Goal: Task Accomplishment & Management: Use online tool/utility

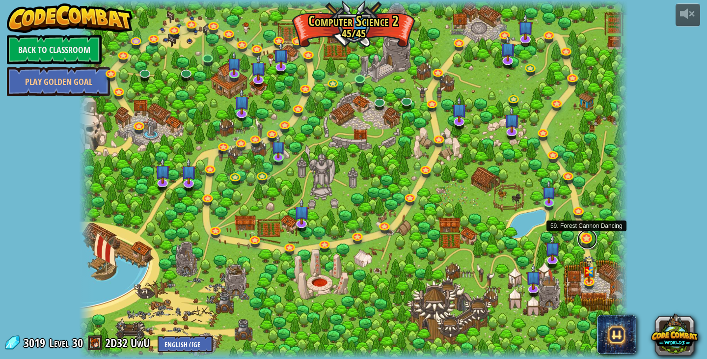
click at [590, 240] on link at bounding box center [587, 239] width 20 height 20
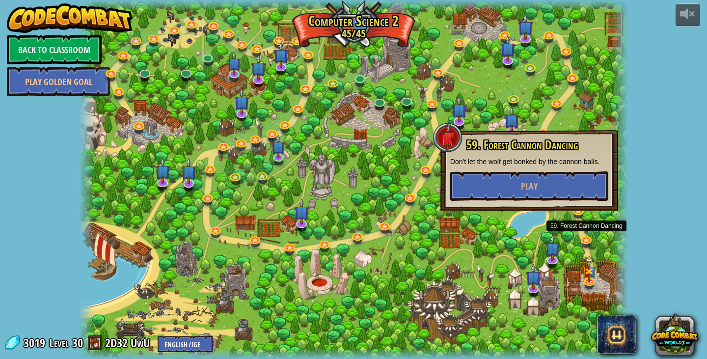
click at [581, 203] on div "59. Forest Cannon Dancing Don't let the wolf get bonked by the cannon balls. Pl…" at bounding box center [529, 170] width 178 height 80
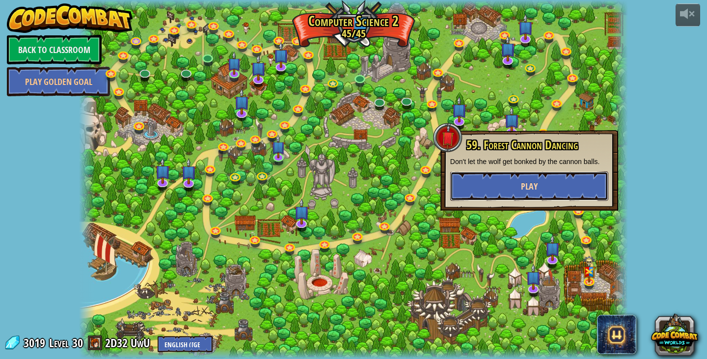
click at [582, 176] on button "Play" at bounding box center [529, 185] width 158 height 29
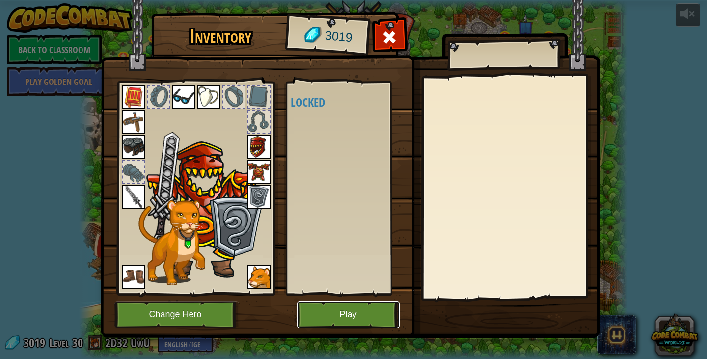
click at [346, 320] on button "Play" at bounding box center [348, 314] width 103 height 27
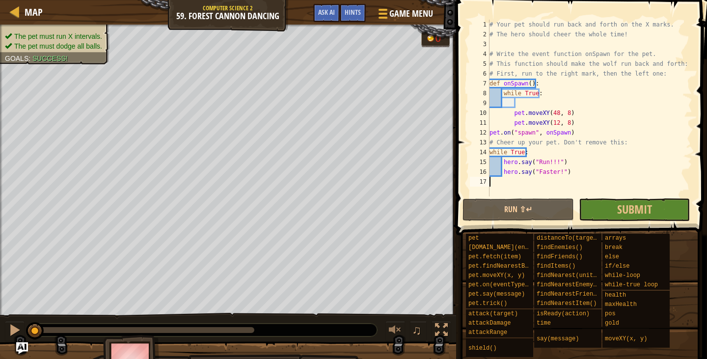
click at [673, 62] on div "# Your pet should run back and forth on the X marks. # The hero should cheer th…" at bounding box center [589, 118] width 205 height 196
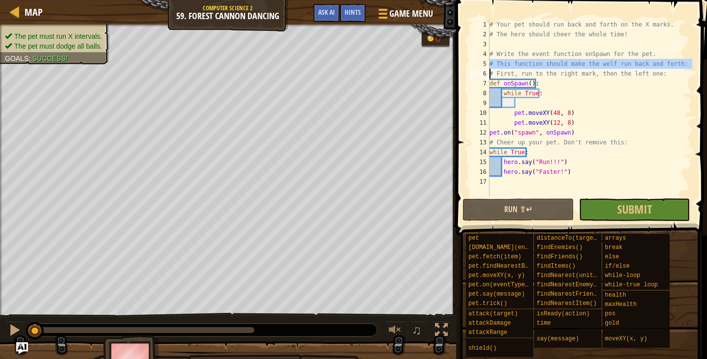
click at [673, 62] on div "# Your pet should run back and forth on the X marks. # The hero should cheer th…" at bounding box center [589, 118] width 205 height 196
type textarea "hero.say("Faster!")"
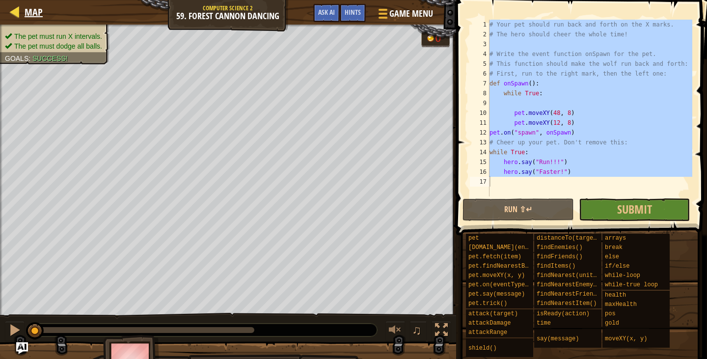
click at [23, 19] on div "Map" at bounding box center [31, 12] width 23 height 25
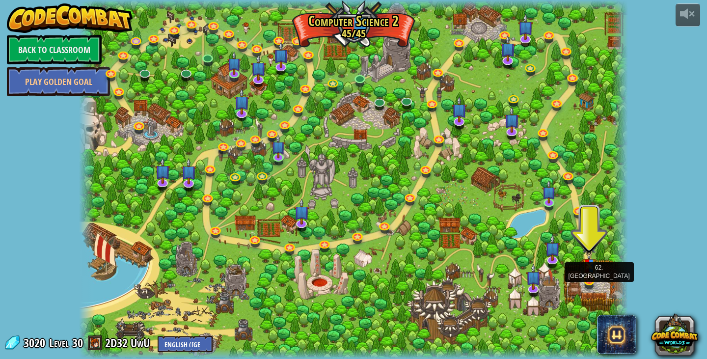
click at [589, 270] on img at bounding box center [589, 262] width 14 height 36
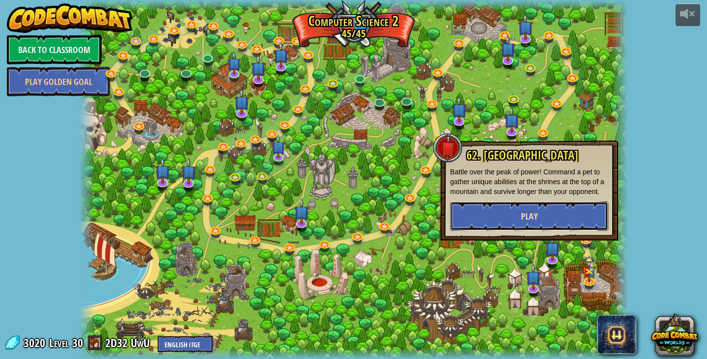
click at [577, 203] on button "Play" at bounding box center [529, 215] width 158 height 29
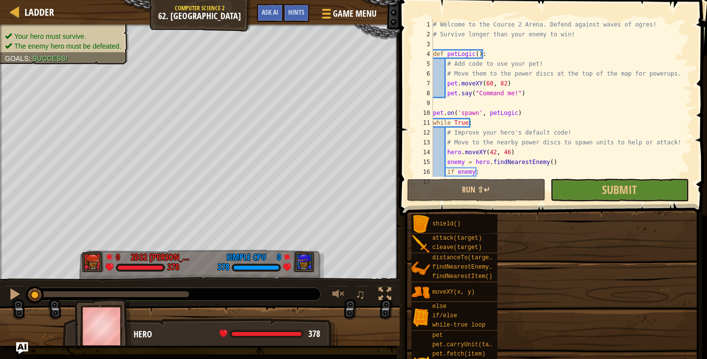
click at [495, 53] on div "# Welcome to the Course 2 Arena. Defend against waves of ogres! # Survive longe…" at bounding box center [558, 108] width 254 height 177
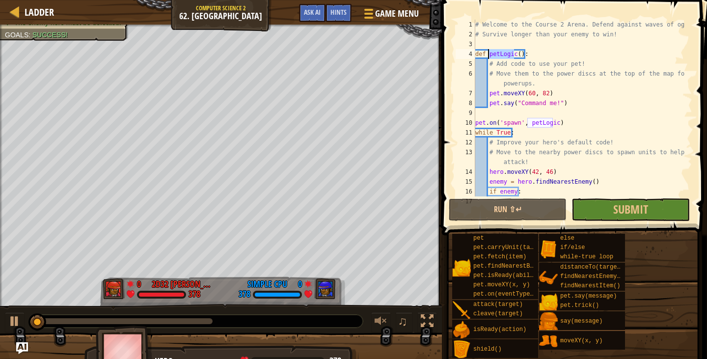
click at [546, 55] on div "# Welcome to the Course 2 Arena. Defend against waves of ogres! # Survive longe…" at bounding box center [579, 118] width 212 height 196
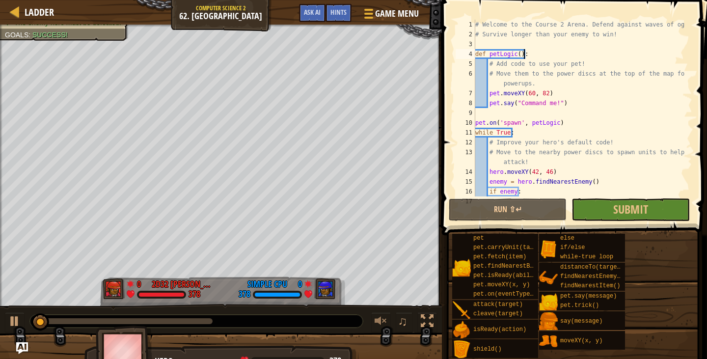
click at [546, 55] on div "# Welcome to the Course 2 Arena. Defend against waves of ogres! # Survive longe…" at bounding box center [579, 118] width 212 height 196
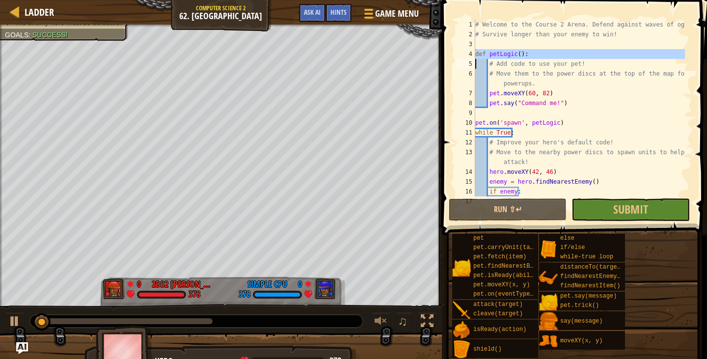
click at [546, 55] on div "# Welcome to the Course 2 Arena. Defend against waves of ogres! # Survive longe…" at bounding box center [579, 118] width 212 height 196
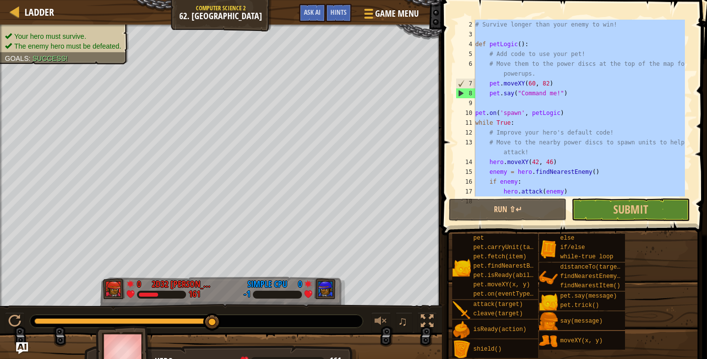
scroll to position [10, 0]
click at [577, 88] on div "# Survive longer than your enemy to win! def petLogic ( ) : # Add code to use y…" at bounding box center [579, 108] width 212 height 177
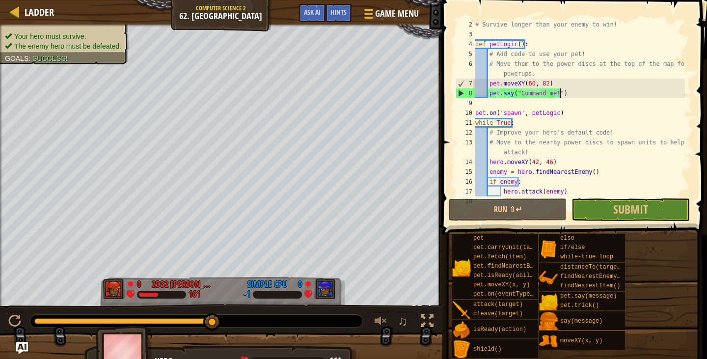
click at [621, 156] on div "# Survive longer than your enemy to win! def petLogic ( ) : # Add code to use y…" at bounding box center [579, 118] width 212 height 196
click at [542, 204] on button "Run ⇧↵" at bounding box center [508, 209] width 118 height 23
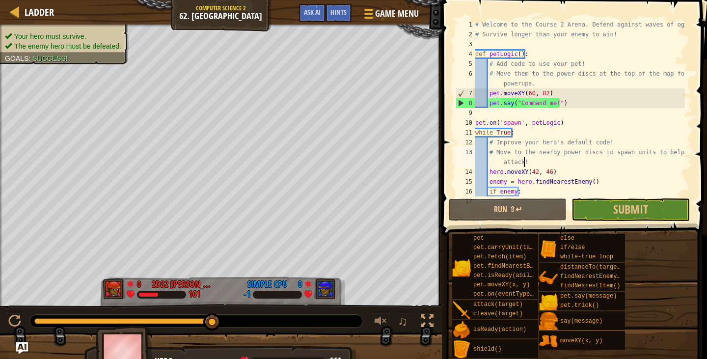
scroll to position [0, 0]
click at [208, 112] on div "copy 54, 75" at bounding box center [240, 116] width 82 height 20
click at [543, 95] on div "# Welcome to the Course 2 Arena. Defend against waves of ogres! # Survive longe…" at bounding box center [579, 118] width 212 height 196
paste textarea "54, 75"
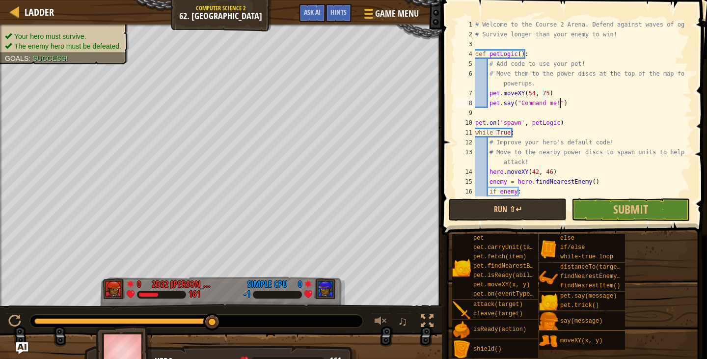
click at [560, 104] on div "# Welcome to the Course 2 Arena. Defend against waves of ogres! # Survive longe…" at bounding box center [579, 118] width 212 height 196
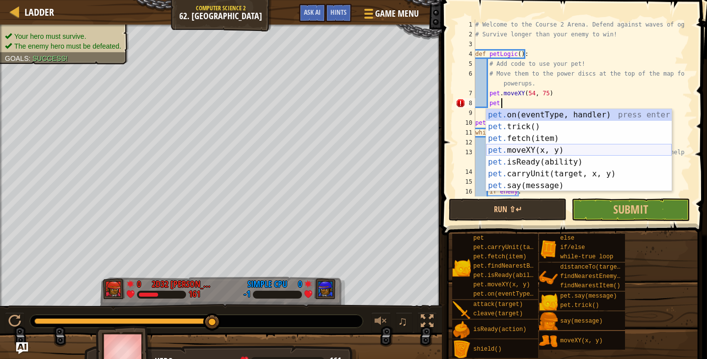
click at [547, 151] on div "pet. on(eventType, handler) press enter pet. trick() press enter pet. fetch(ite…" at bounding box center [579, 162] width 186 height 106
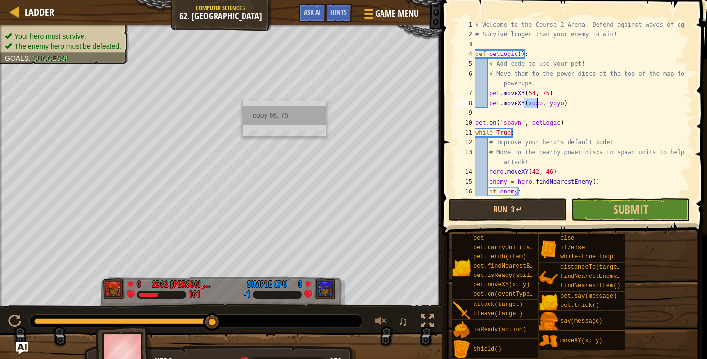
click at [252, 110] on div "copy 66, 75" at bounding box center [284, 116] width 82 height 20
click at [554, 107] on div "# Welcome to the Course 2 Arena. Defend against waves of ogres! # Survive longe…" at bounding box center [579, 118] width 212 height 196
click at [556, 102] on div "# Welcome to the Course 2 Arena. Defend against waves of ogres! # Survive longe…" at bounding box center [579, 118] width 212 height 196
paste textarea "66, 75"
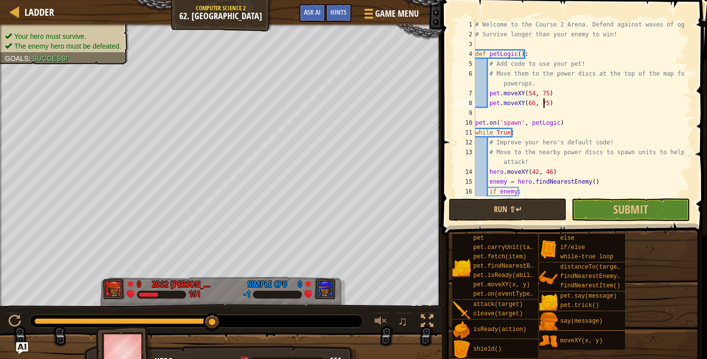
click at [555, 123] on div "# Welcome to the Course 2 Arena. Defend against waves of ogres! # Survive longe…" at bounding box center [579, 118] width 212 height 196
click at [563, 126] on div "# Welcome to the Course 2 Arena. Defend against waves of ogres! # Survive longe…" at bounding box center [579, 118] width 212 height 196
click at [562, 126] on div "# Welcome to the Course 2 Arena. Defend against waves of ogres! # Survive longe…" at bounding box center [579, 118] width 212 height 196
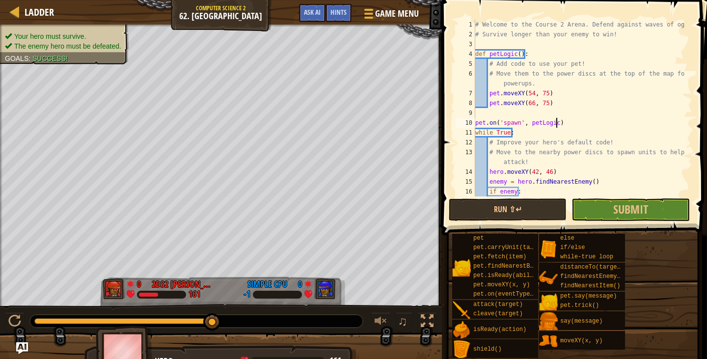
click at [562, 126] on div "# Welcome to the Course 2 Arena. Defend against waves of ogres! # Survive longe…" at bounding box center [579, 118] width 212 height 196
click at [562, 127] on div "# Welcome to the Course 2 Arena. Defend against waves of ogres! # Survive longe…" at bounding box center [579, 108] width 212 height 177
click at [559, 122] on div "# Welcome to the Course 2 Arena. Defend against waves of ogres! # Survive longe…" at bounding box center [579, 118] width 212 height 196
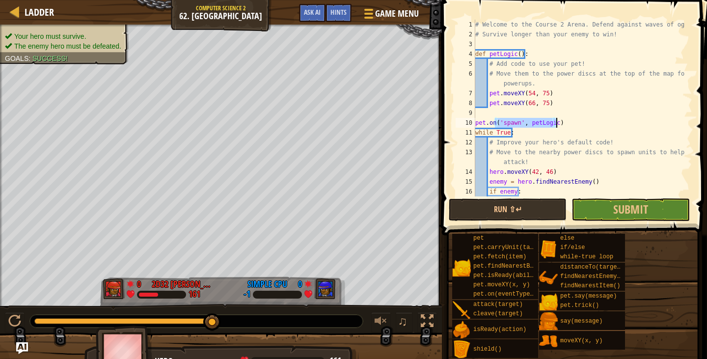
click at [558, 121] on div "# Welcome to the Course 2 Arena. Defend against waves of ogres! # Survive longe…" at bounding box center [579, 118] width 212 height 196
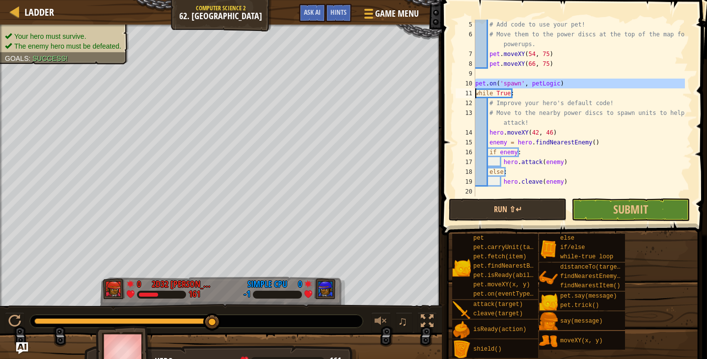
click at [540, 125] on div "# Add code to use your pet! # Move them to the power discs at the top of the ma…" at bounding box center [579, 118] width 212 height 196
type textarea "# Move to the nearby power discs to spawn units to help or attack!"
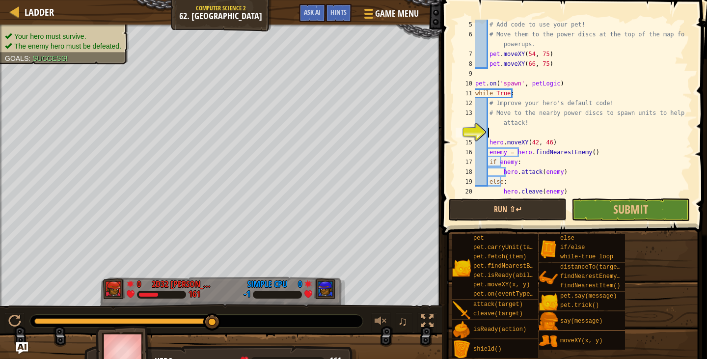
paste textarea
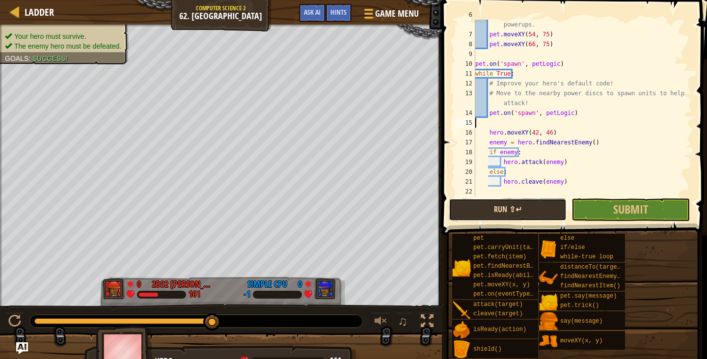
click at [546, 211] on button "Run ⇧↵" at bounding box center [508, 209] width 118 height 23
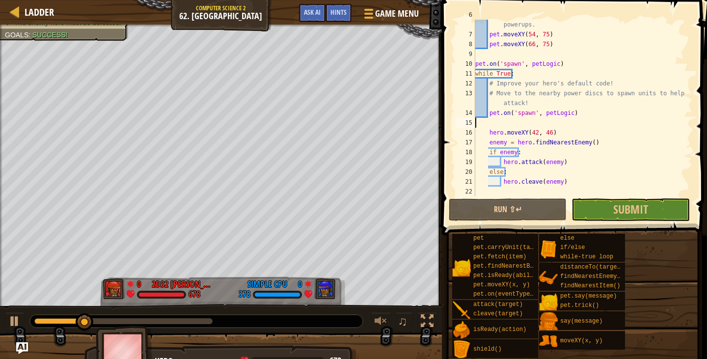
click at [493, 121] on div "# Move them to the power discs at the top of the map for powerups. pet . moveXY…" at bounding box center [579, 113] width 212 height 206
click at [485, 125] on div "# Move them to the power discs at the top of the map for powerups. pet . moveXY…" at bounding box center [579, 113] width 212 height 206
click at [491, 137] on div "# Move them to the power discs at the top of the map for powerups. pet . moveXY…" at bounding box center [579, 113] width 212 height 206
click at [489, 146] on div "# Move them to the power discs at the top of the map for powerups. pet . moveXY…" at bounding box center [579, 113] width 212 height 206
click at [487, 155] on div "# Move them to the power discs at the top of the map for powerups. pet . moveXY…" at bounding box center [579, 113] width 212 height 206
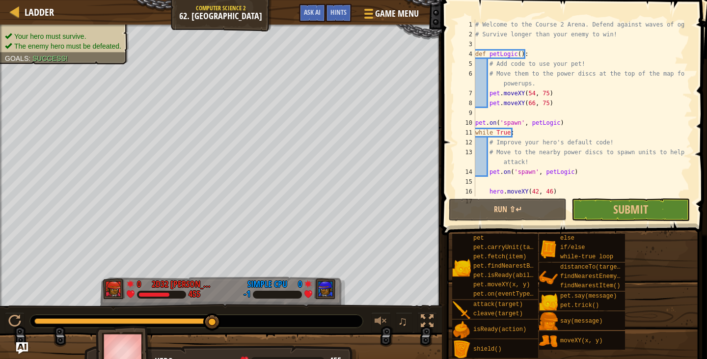
scroll to position [0, 0]
click at [535, 50] on div "# Welcome to the Course 2 Arena. Defend against waves of ogres! # Survive longe…" at bounding box center [579, 118] width 212 height 196
click at [533, 51] on div "# Welcome to the Course 2 Arena. Defend against waves of ogres! # Survive longe…" at bounding box center [579, 108] width 212 height 177
click at [533, 51] on div "# Welcome to the Course 2 Arena. Defend against waves of ogres! # Survive longe…" at bounding box center [579, 118] width 212 height 196
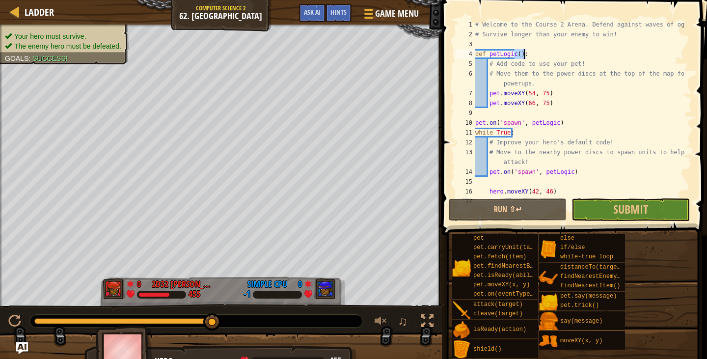
click at [533, 51] on div "# Welcome to the Course 2 Arena. Defend against waves of ogres! # Survive longe…" at bounding box center [579, 118] width 212 height 196
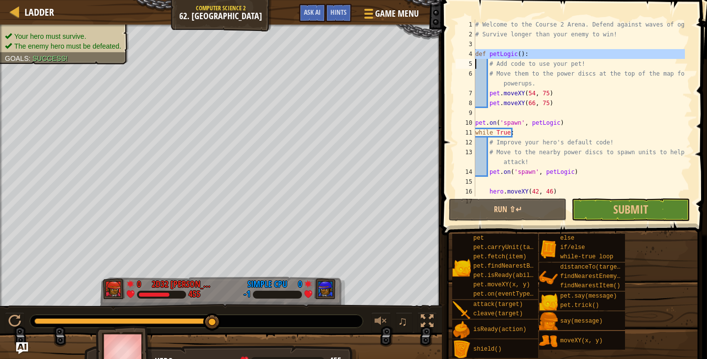
click at [533, 51] on div "# Welcome to the Course 2 Arena. Defend against waves of ogres! # Survive longe…" at bounding box center [579, 118] width 212 height 196
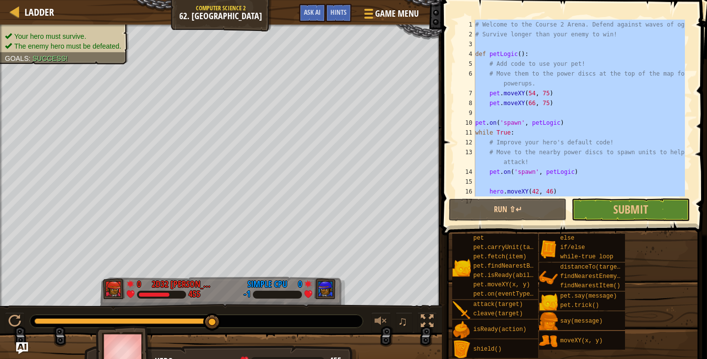
click at [533, 51] on div "# Welcome to the Course 2 Arena. Defend against waves of ogres! # Survive longe…" at bounding box center [579, 118] width 212 height 196
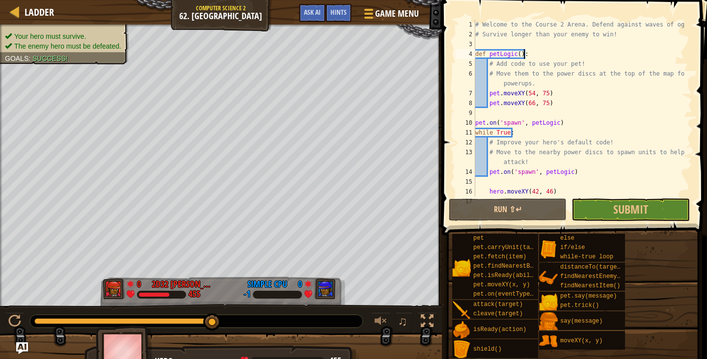
click at [533, 51] on div "# Welcome to the Course 2 Arena. Defend against waves of ogres! # Survive longe…" at bounding box center [579, 118] width 212 height 196
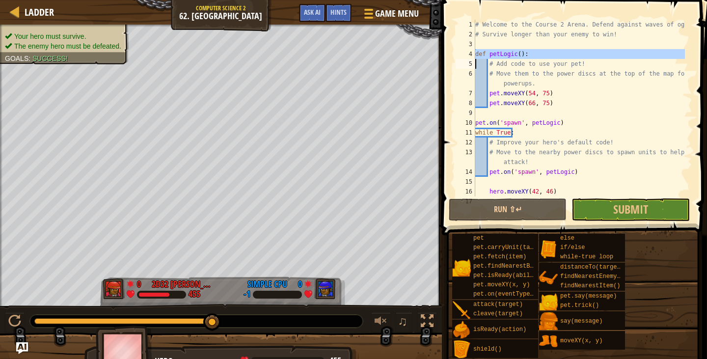
click at [533, 51] on div "# Welcome to the Course 2 Arena. Defend against waves of ogres! # Survive longe…" at bounding box center [579, 118] width 212 height 196
click at [534, 51] on div "# Welcome to the Course 2 Arena. Defend against waves of ogres! # Survive longe…" at bounding box center [579, 118] width 212 height 196
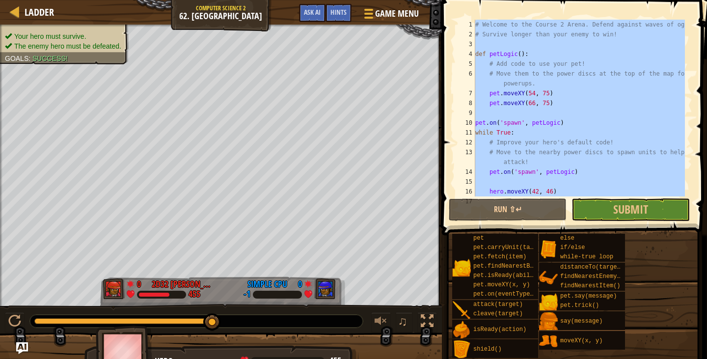
click at [579, 107] on div "# Welcome to the Course 2 Arena. Defend against waves of ogres! # Survive longe…" at bounding box center [579, 108] width 212 height 177
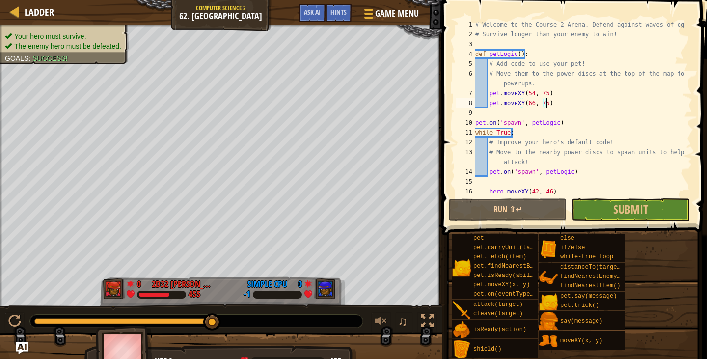
click at [562, 124] on div "# Welcome to the Course 2 Arena. Defend against waves of ogres! # Survive longe…" at bounding box center [579, 118] width 212 height 196
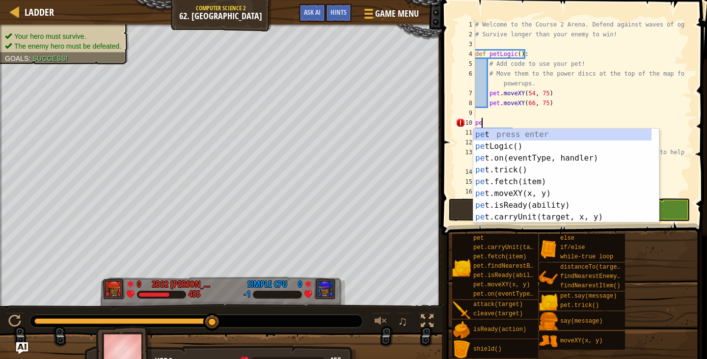
type textarea "p"
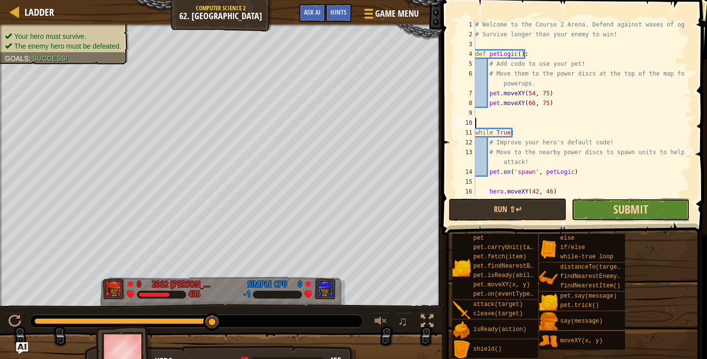
click at [626, 211] on span "Submit" at bounding box center [630, 209] width 35 height 16
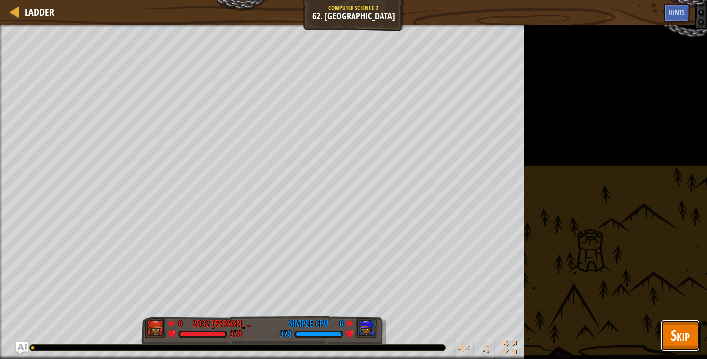
click at [679, 342] on span "Skip" at bounding box center [679, 335] width 19 height 20
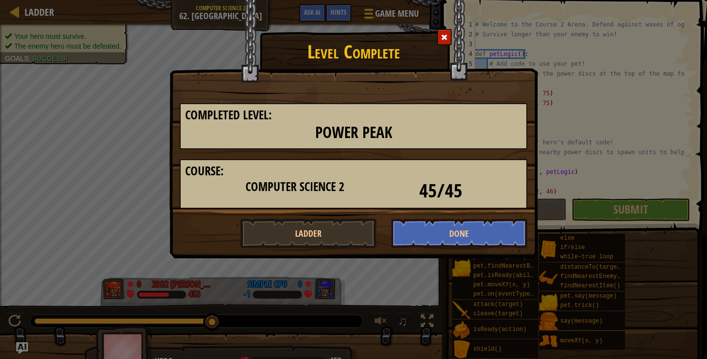
click at [442, 53] on h1 "Level Complete" at bounding box center [353, 49] width 367 height 26
click at [442, 47] on h1 "Level Complete" at bounding box center [353, 49] width 367 height 26
click at [443, 38] on span at bounding box center [444, 37] width 7 height 7
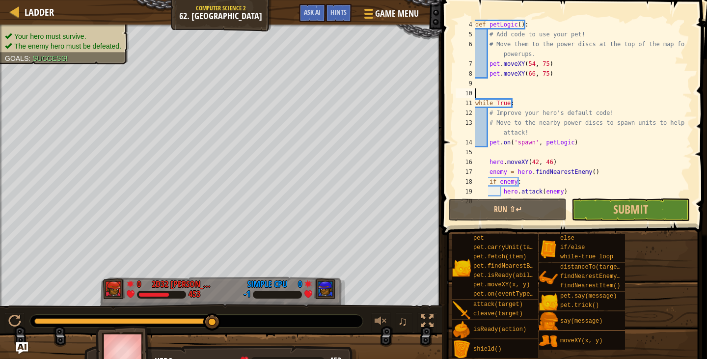
scroll to position [59, 0]
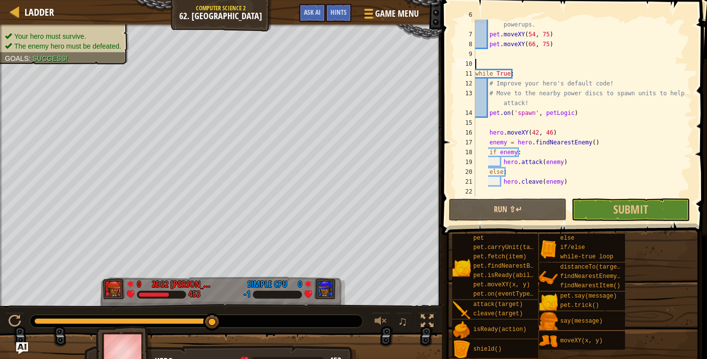
click at [553, 136] on div "# Move them to the power discs at the top of the map for powerups. pet . moveXY…" at bounding box center [579, 113] width 212 height 206
type textarea "hero.moveXY(42, 46)"
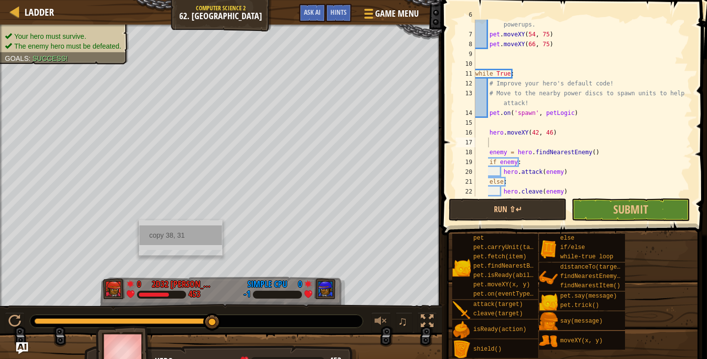
click at [177, 237] on div "copy 38, 31" at bounding box center [180, 235] width 82 height 20
click at [525, 142] on div "# Move them to the power discs at the top of the map for powerups. pet . moveXY…" at bounding box center [579, 113] width 212 height 206
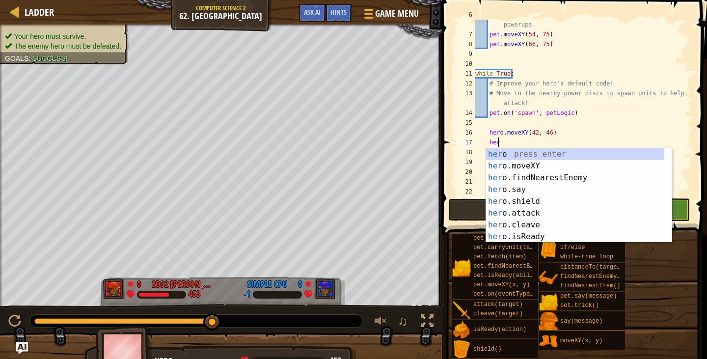
scroll to position [4, 1]
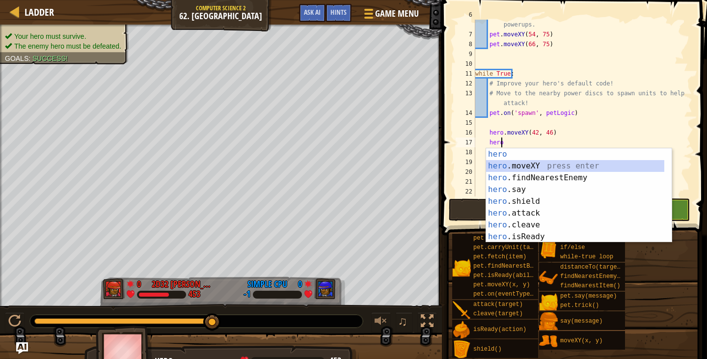
click at [543, 166] on div "hero press enter hero .moveXY press enter hero .findNearestEnemy press enter he…" at bounding box center [575, 207] width 178 height 118
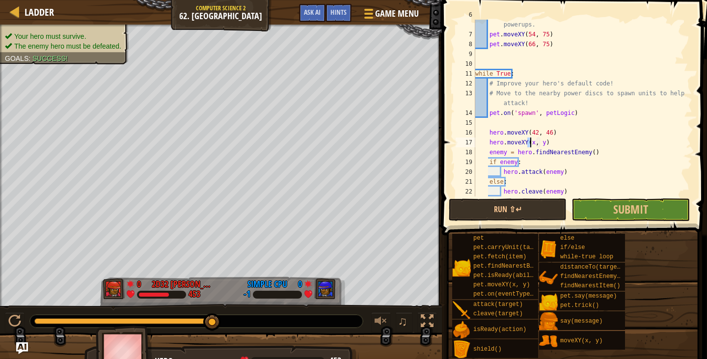
click at [539, 143] on div "# Move them to the power discs at the top of the map for powerups. pet . moveXY…" at bounding box center [579, 113] width 212 height 206
paste textarea "38, 31"
type textarea "hero.moveXY(38, 31)"
click at [557, 146] on div "# Move them to the power discs at the top of the map for powerups. pet . moveXY…" at bounding box center [579, 113] width 212 height 206
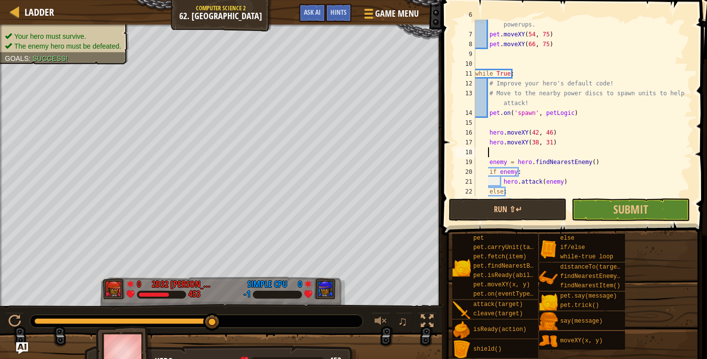
scroll to position [4, 0]
click at [144, 259] on div "copy 26, 22" at bounding box center [136, 261] width 82 height 20
click at [540, 151] on div "# Move them to the power discs at the top of the map for powerups. pet . moveXY…" at bounding box center [579, 113] width 212 height 206
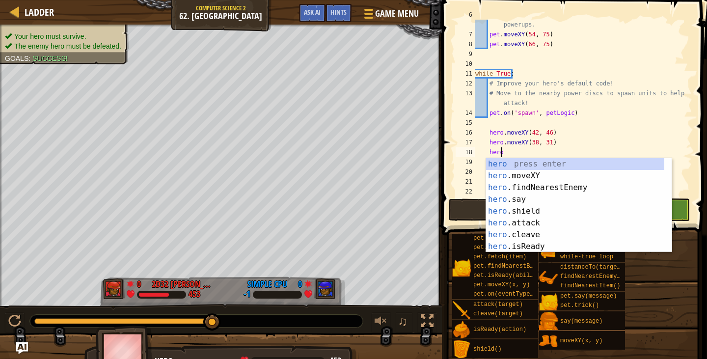
scroll to position [4, 1]
click at [524, 172] on div "hero press enter hero .moveXY press enter hero .findNearestEnemy press enter he…" at bounding box center [575, 217] width 178 height 118
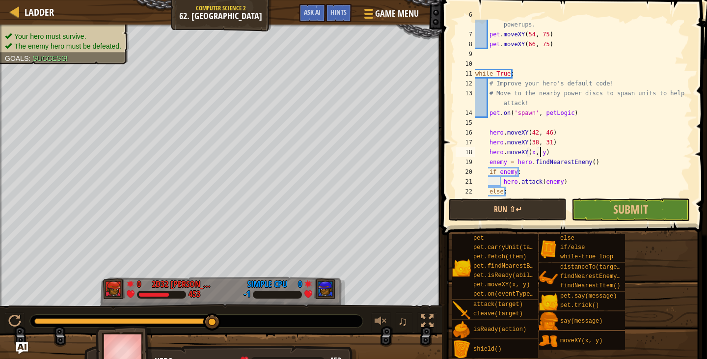
click at [541, 151] on div "# Move them to the power discs at the top of the map for powerups. pet . moveXY…" at bounding box center [579, 113] width 212 height 206
paste textarea "26, 22"
click at [594, 141] on div "# Move them to the power discs at the top of the map for powerups. pet . moveXY…" at bounding box center [579, 113] width 212 height 206
click at [587, 151] on div "# Move them to the power discs at the top of the map for powerups. pet . moveXY…" at bounding box center [579, 113] width 212 height 206
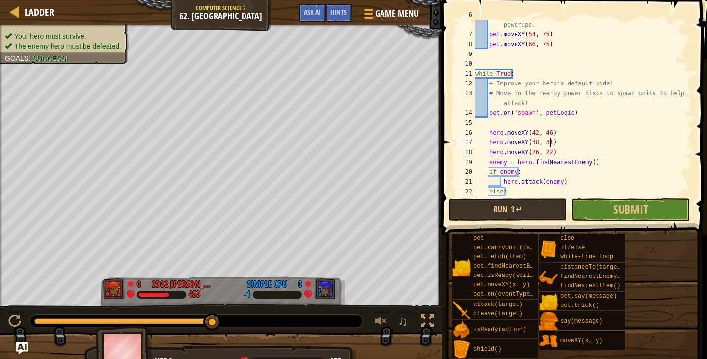
type textarea "hero.moveXY(26, 22)"
click at [581, 154] on div "# Move them to the power discs at the top of the map for powerups. pet . moveXY…" at bounding box center [579, 113] width 212 height 206
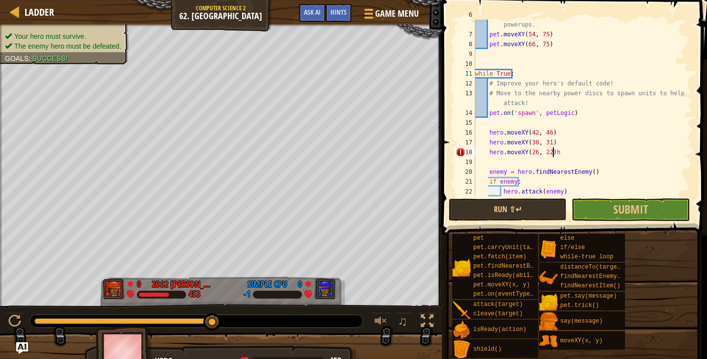
type textarea "hero.moveXY(26, 22)"
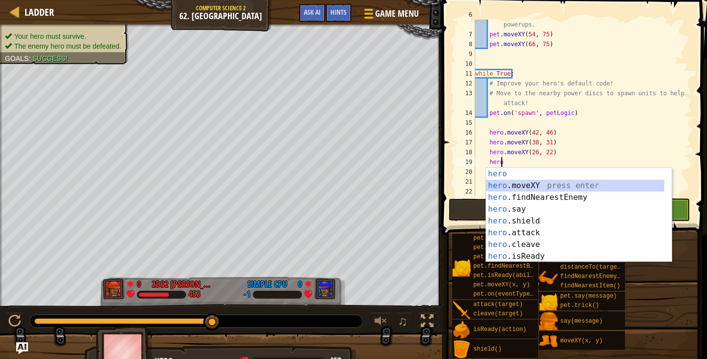
click at [549, 184] on div "hero press enter hero .moveXY press enter hero .findNearestEnemy press enter he…" at bounding box center [575, 227] width 178 height 118
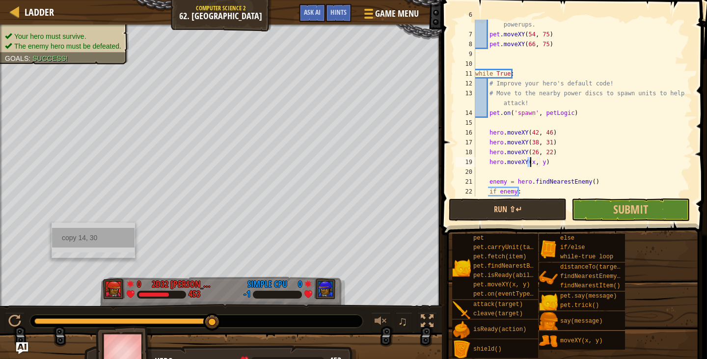
click at [79, 236] on div "copy 14, 30" at bounding box center [93, 238] width 82 height 20
click at [538, 162] on div "# Move them to the power discs at the top of the map for powerups. pet . moveXY…" at bounding box center [579, 113] width 212 height 206
paste textarea "14, 30"
type textarea "hero.moveXY(14, 30)"
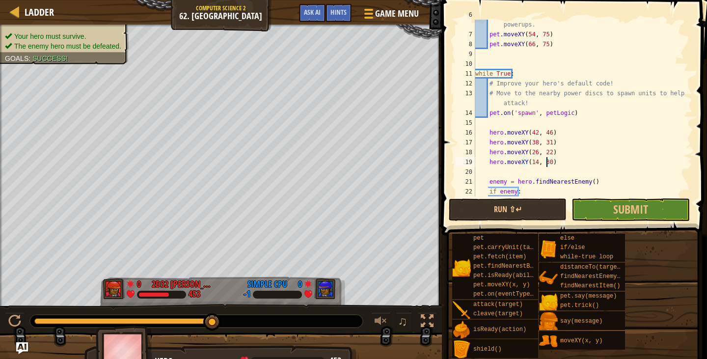
click at [496, 175] on div "# Move them to the power discs at the top of the map for powerups. pet . moveXY…" at bounding box center [579, 113] width 212 height 206
click at [496, 175] on div "# Move them to the power discs at the top of the map for powerups. pet . moveXY…" at bounding box center [579, 108] width 212 height 177
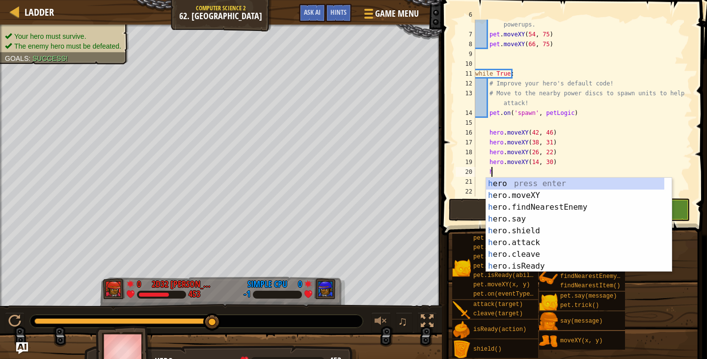
scroll to position [4, 1]
click at [514, 187] on div "hero press enter hero .moveXY press enter hero .findNearestEnemy press enter he…" at bounding box center [575, 237] width 178 height 118
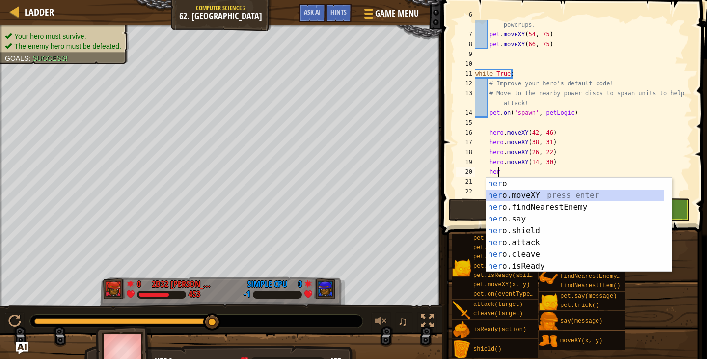
click at [513, 198] on div "her o press enter her o.moveXY press enter her o.findNearestEnemy press enter h…" at bounding box center [575, 237] width 178 height 118
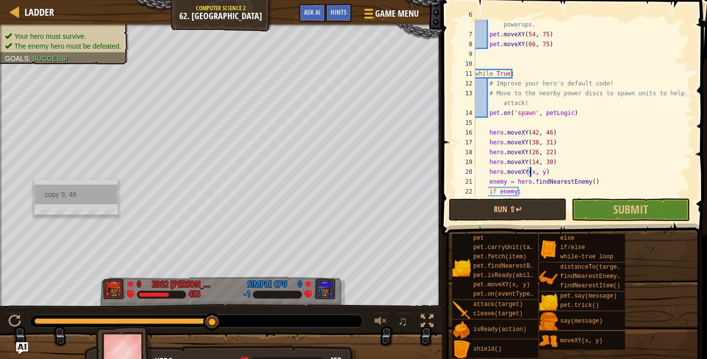
click at [58, 191] on div "copy 9, 46" at bounding box center [76, 195] width 82 height 20
click at [539, 174] on div "# Move them to the power discs at the top of the map for powerups. pet . moveXY…" at bounding box center [579, 113] width 212 height 206
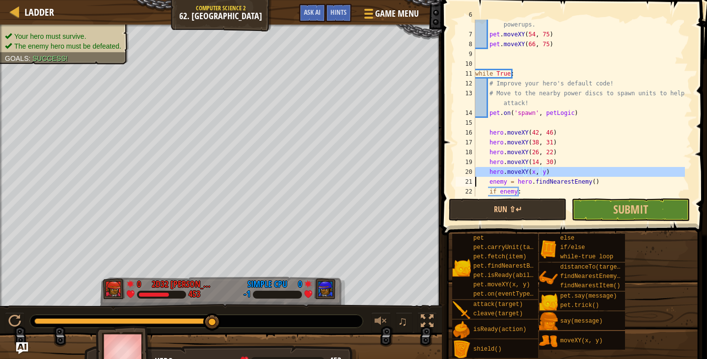
click at [539, 174] on div "# Move them to the power discs at the top of the map for powerups. pet . moveXY…" at bounding box center [579, 113] width 212 height 206
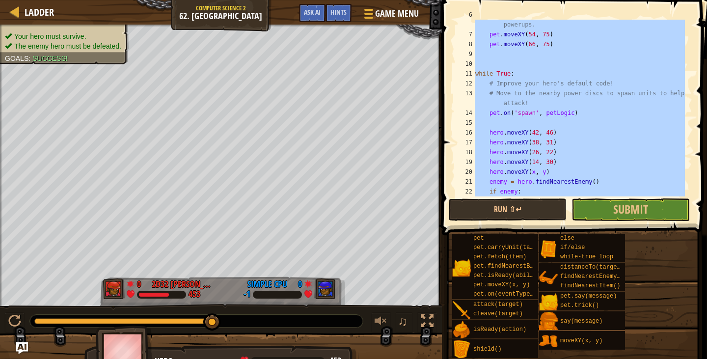
click at [538, 174] on div "# Move them to the power discs at the top of the map for powerups. pet . moveXY…" at bounding box center [579, 108] width 212 height 177
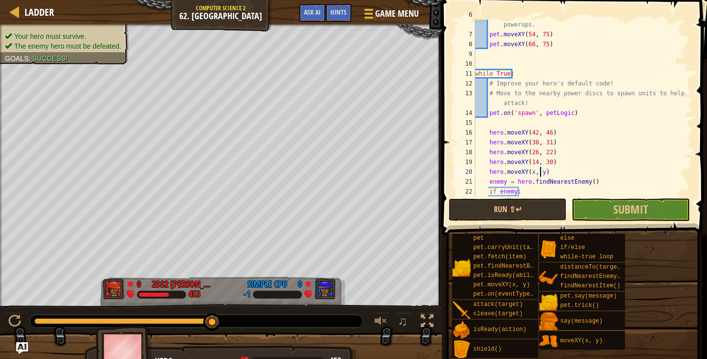
click at [538, 174] on div "# Move them to the power discs at the top of the map for powerups. pet . moveXY…" at bounding box center [579, 113] width 212 height 206
paste textarea "9, 46"
click at [619, 200] on button "Submit" at bounding box center [630, 209] width 118 height 23
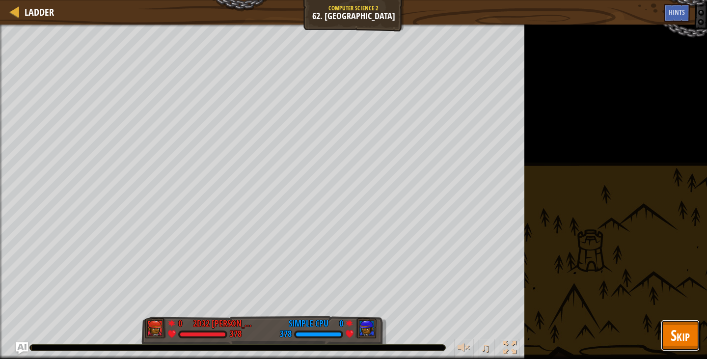
click at [691, 336] on button "Skip" at bounding box center [680, 335] width 39 height 31
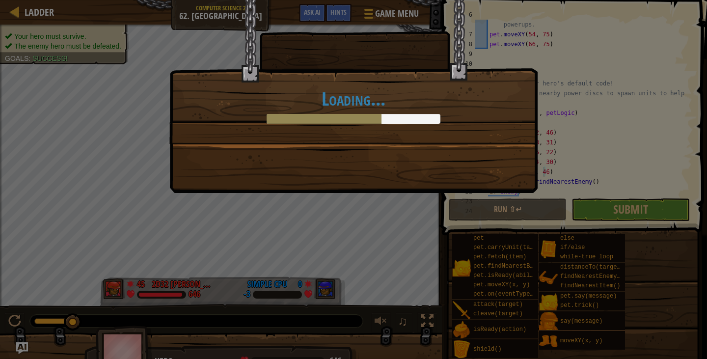
click at [272, 243] on div "Loading..." at bounding box center [353, 179] width 707 height 359
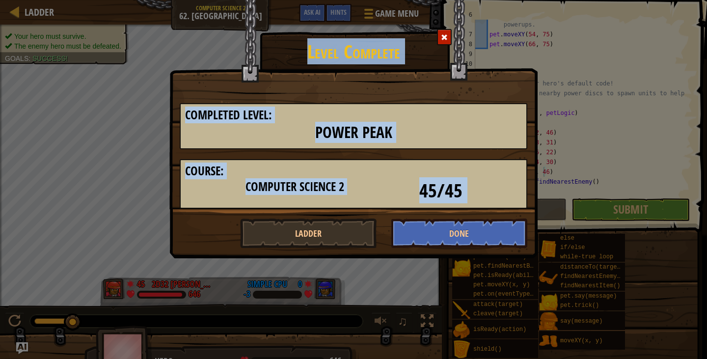
click at [450, 32] on div at bounding box center [444, 37] width 15 height 16
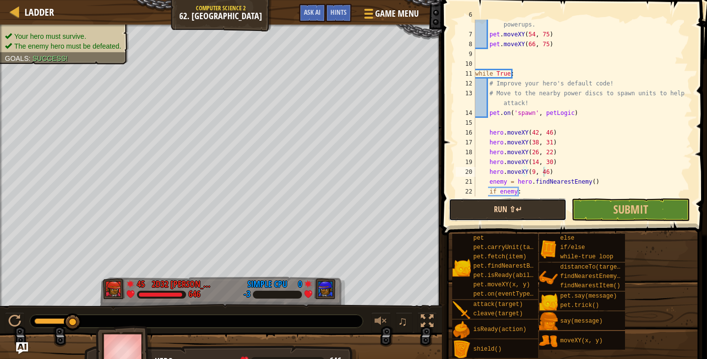
click at [517, 208] on button "Run ⇧↵" at bounding box center [508, 209] width 118 height 23
click at [588, 156] on div "# Move them to the power discs at the top of the map for powerups. pet . moveXY…" at bounding box center [579, 113] width 212 height 206
click at [596, 182] on div "# Move them to the power discs at the top of the map for powerups. pet . moveXY…" at bounding box center [579, 113] width 212 height 206
click at [595, 182] on div "# Move them to the power discs at the top of the map for powerups. pet . moveXY…" at bounding box center [579, 108] width 212 height 177
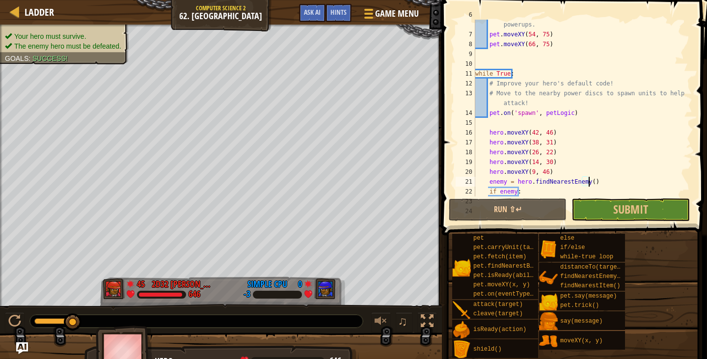
click at [595, 182] on div "# Move them to the power discs at the top of the map for powerups. pet . moveXY…" at bounding box center [579, 113] width 212 height 206
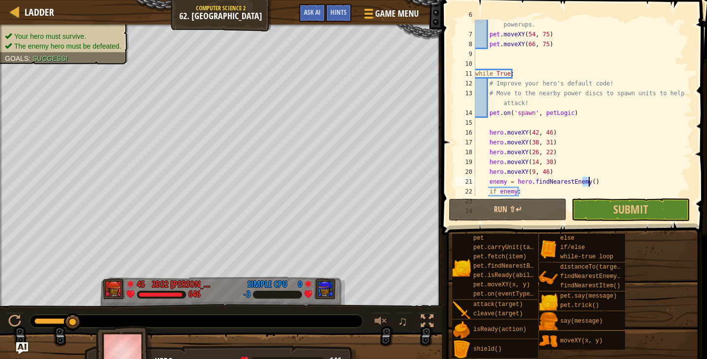
click at [595, 182] on div "# Move them to the power discs at the top of the map for powerups. pet . moveXY…" at bounding box center [579, 113] width 212 height 206
click at [595, 182] on div "# Move them to the power discs at the top of the map for powerups. pet . moveXY…" at bounding box center [579, 108] width 212 height 177
click at [595, 182] on div "# Move them to the power discs at the top of the map for powerups. pet . moveXY…" at bounding box center [579, 113] width 212 height 206
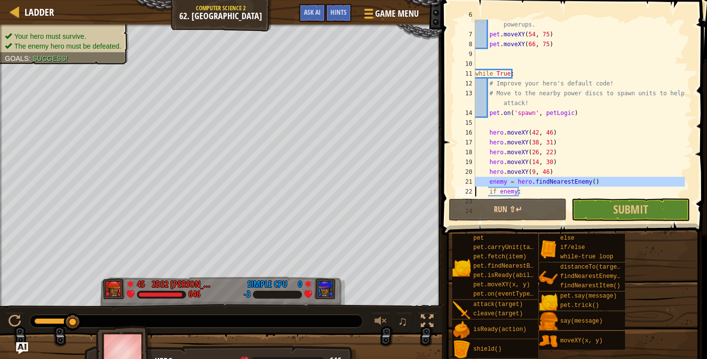
click at [595, 182] on div "# Move them to the power discs at the top of the map for powerups. pet . moveXY…" at bounding box center [579, 113] width 212 height 206
type textarea "hero.cleave(enemy)"
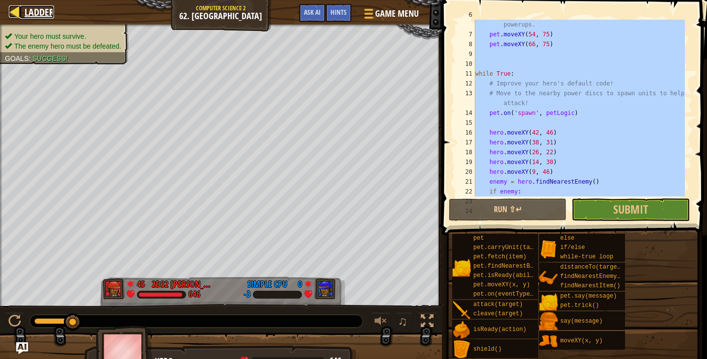
click at [46, 10] on span "Ladder" at bounding box center [39, 11] width 29 height 13
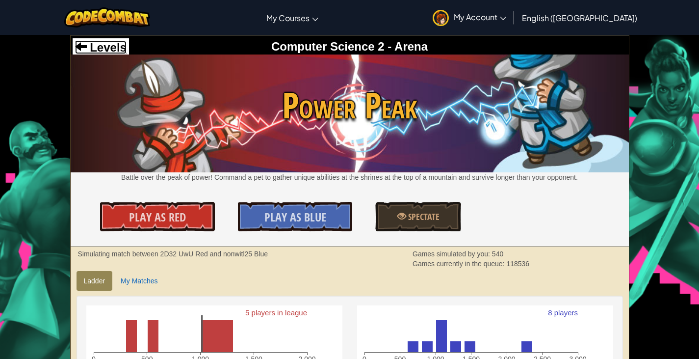
click at [117, 43] on span "Levels" at bounding box center [107, 47] width 40 height 13
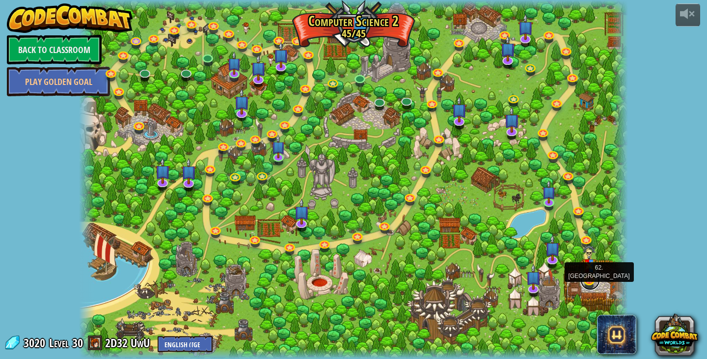
click at [587, 281] on link at bounding box center [590, 280] width 20 height 20
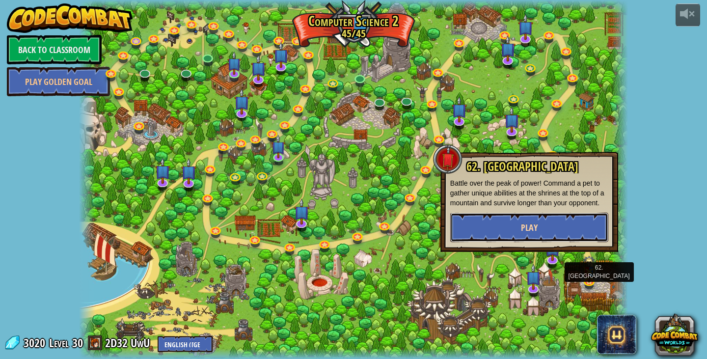
click at [587, 222] on button "Play" at bounding box center [529, 227] width 158 height 29
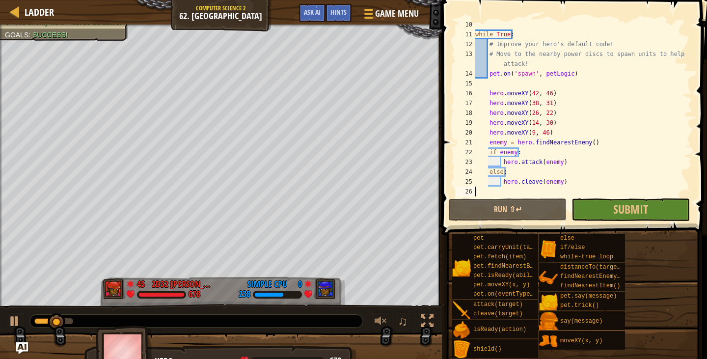
scroll to position [98, 0]
drag, startPoint x: 693, startPoint y: 152, endPoint x: 695, endPoint y: 118, distance: 34.4
click at [695, 118] on span at bounding box center [575, 104] width 273 height 264
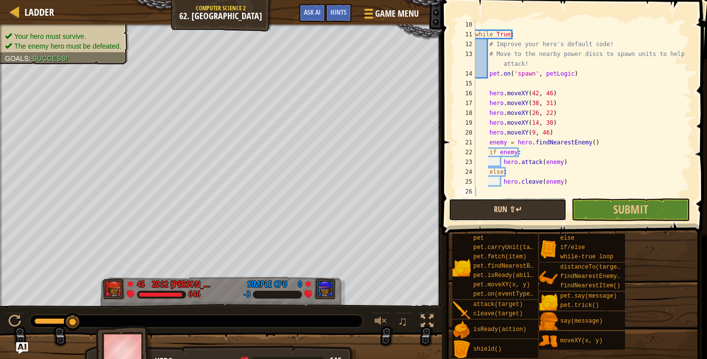
click at [516, 209] on button "Run ⇧↵" at bounding box center [508, 209] width 118 height 23
click at [507, 198] on button "Run ⇧↵" at bounding box center [508, 209] width 118 height 23
click at [518, 218] on button "Run ⇧↵" at bounding box center [508, 209] width 118 height 23
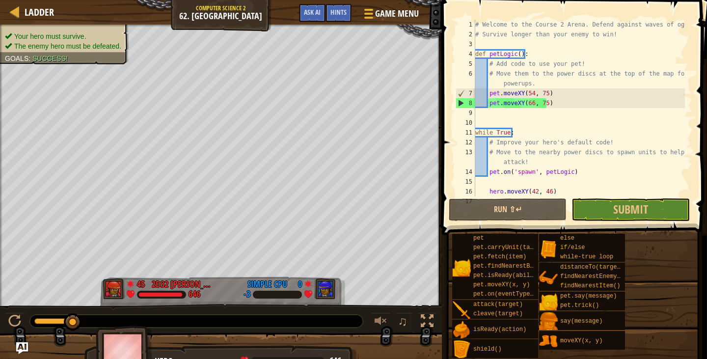
scroll to position [0, 0]
click at [510, 204] on button "Run ⇧↵" at bounding box center [508, 209] width 118 height 23
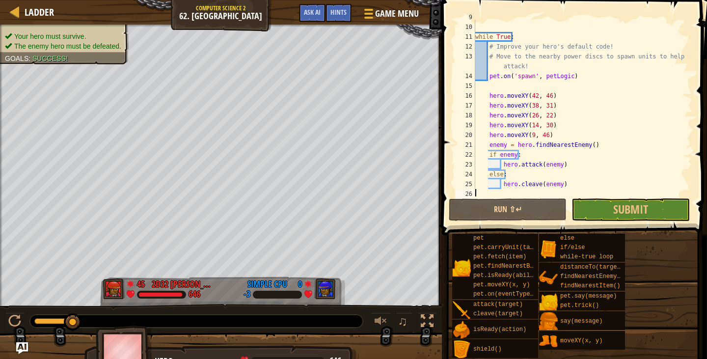
scroll to position [98, 0]
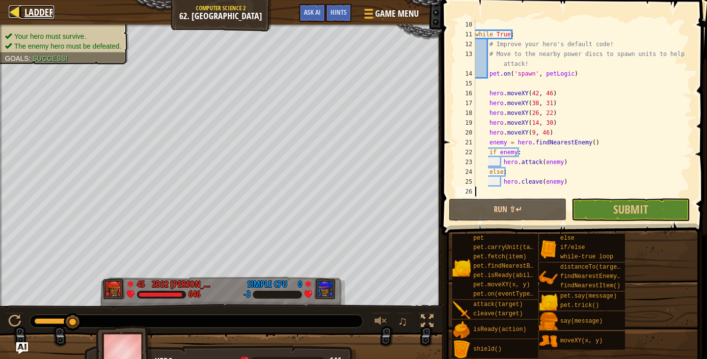
click at [52, 18] on span "Ladder" at bounding box center [39, 11] width 29 height 13
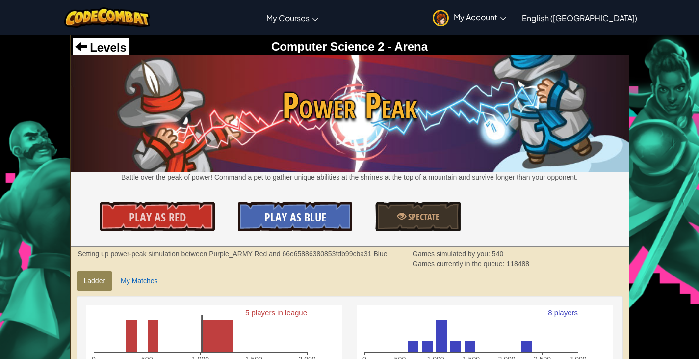
click at [331, 214] on link "Play As Blue" at bounding box center [295, 216] width 115 height 29
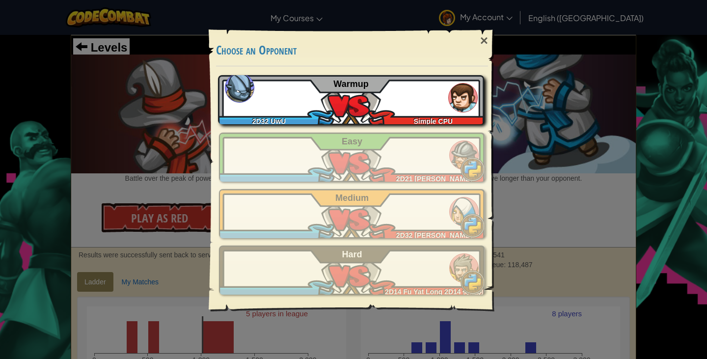
click at [414, 90] on div "2D32 UwU Simple CPU Warmup" at bounding box center [351, 99] width 266 height 49
